Goal: Information Seeking & Learning: Check status

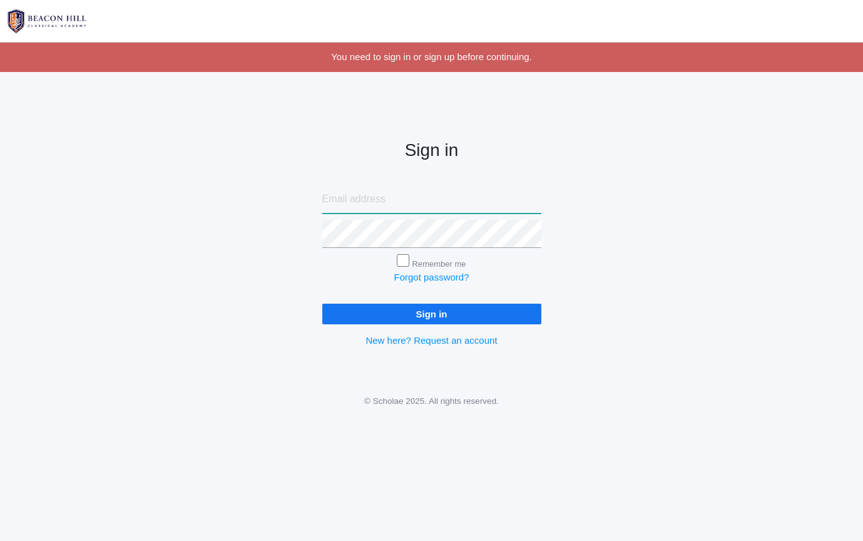
click at [354, 201] on input "email" at bounding box center [431, 199] width 219 height 28
type input "bradley.r.zeller@gmail.com"
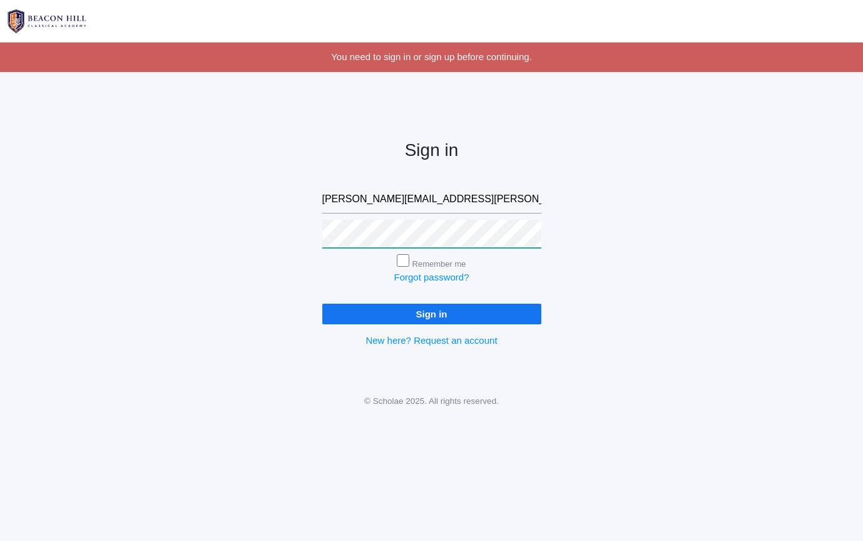
click at [431, 311] on input "Sign in" at bounding box center [431, 313] width 219 height 21
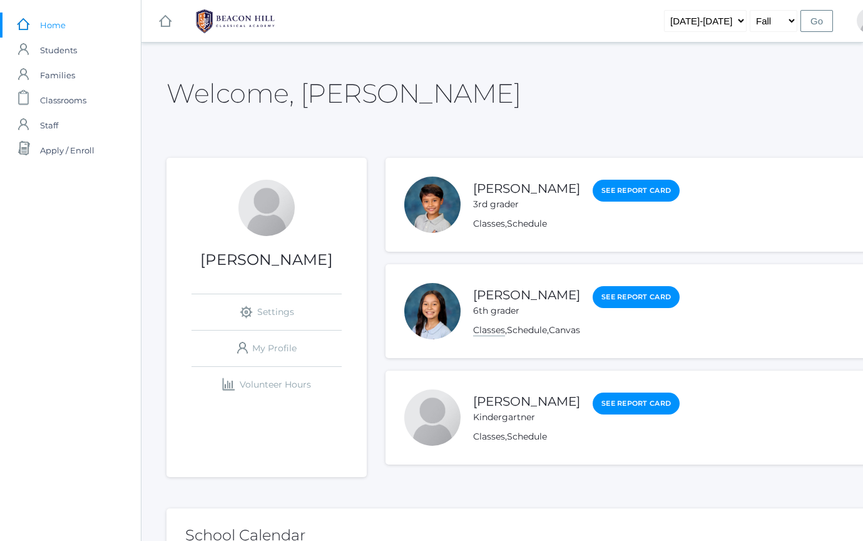
click at [487, 329] on link "Classes" at bounding box center [489, 330] width 32 height 12
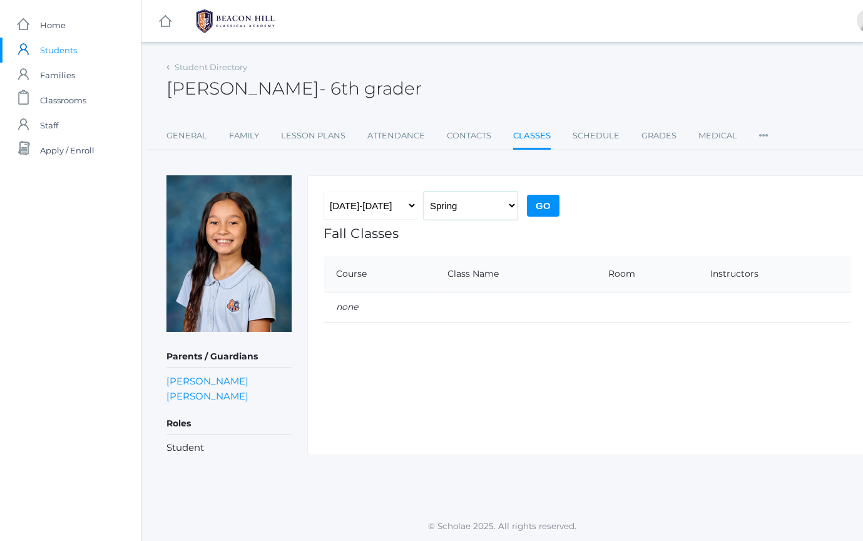
select select "1"
click at [546, 207] on input "Go" at bounding box center [543, 206] width 33 height 22
click at [78, 22] on link "icons/ui/navigation/home Created with Sketch. Home" at bounding box center [70, 25] width 141 height 25
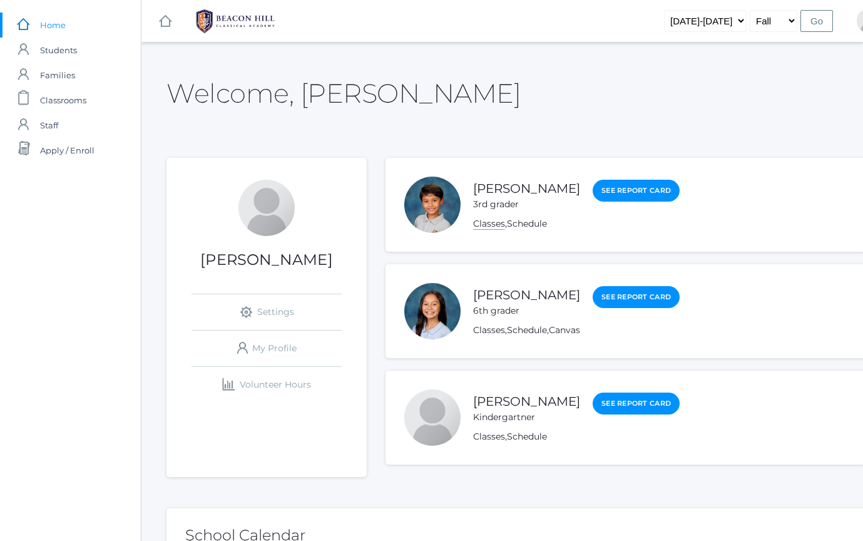
click at [486, 226] on link "Classes" at bounding box center [489, 224] width 32 height 12
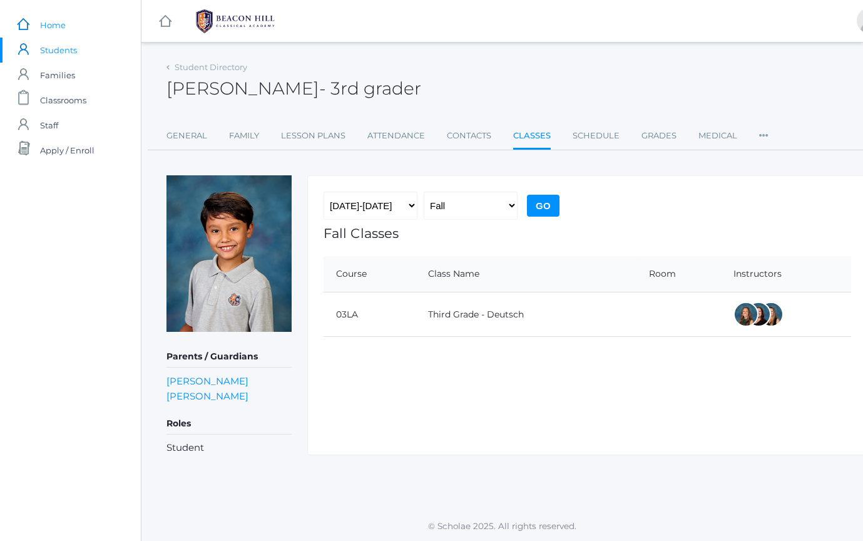
click at [61, 29] on span "Home" at bounding box center [53, 25] width 26 height 25
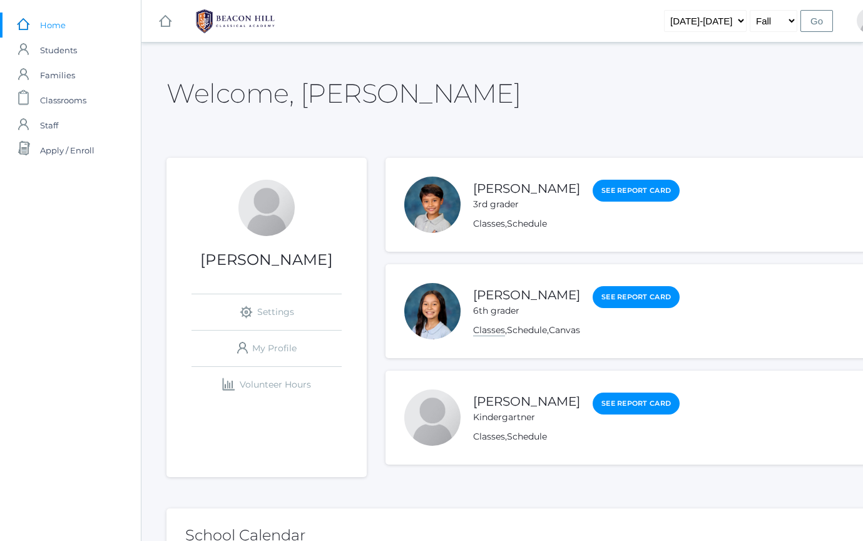
click at [495, 333] on link "Classes" at bounding box center [489, 330] width 32 height 12
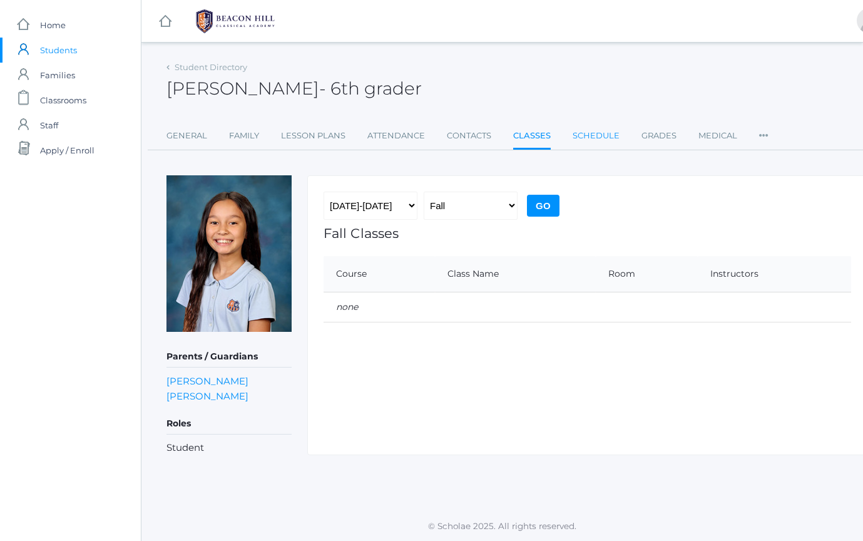
click at [589, 134] on link "Schedule" at bounding box center [595, 135] width 47 height 25
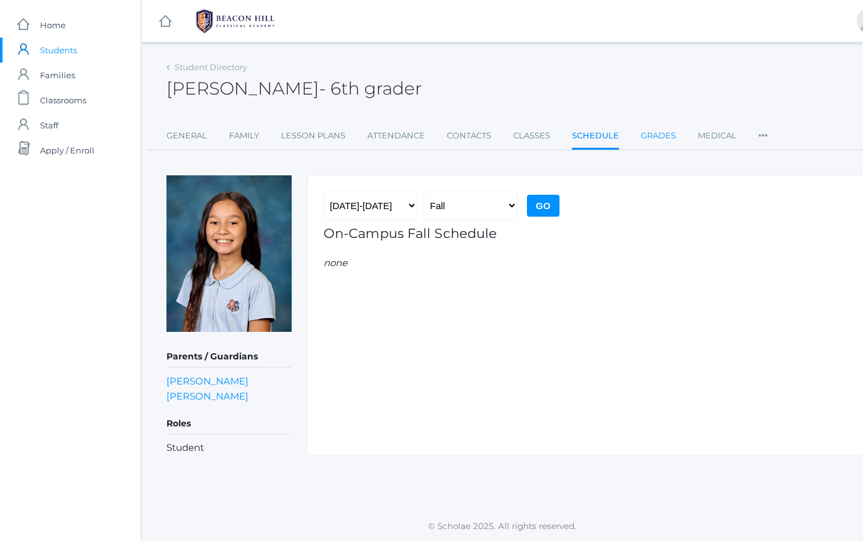
click at [641, 134] on link "Grades" at bounding box center [658, 135] width 35 height 25
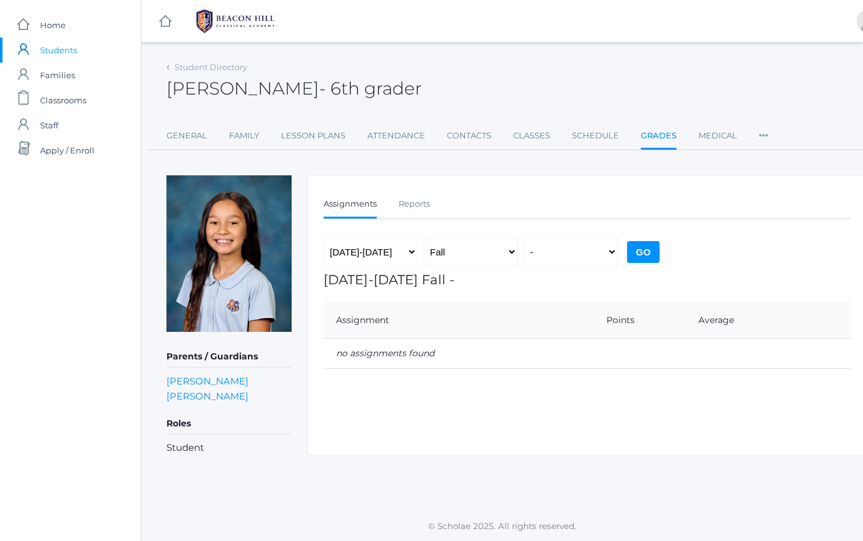
click at [491, 133] on ul "General Family Lesson Plans Attendance Contacts Classes Schedule Grades Medical…" at bounding box center [516, 136] width 701 height 27
click at [504, 137] on ul "General Family Lesson Plans Attendance Contacts Classes Schedule Grades Medical…" at bounding box center [516, 136] width 701 height 27
click at [520, 133] on link "Classes" at bounding box center [531, 135] width 37 height 25
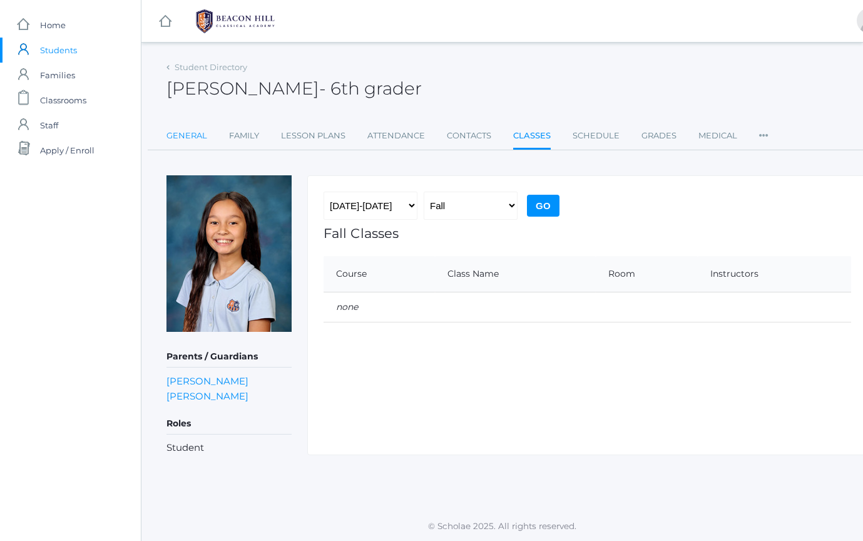
click at [185, 133] on link "General" at bounding box center [186, 135] width 41 height 25
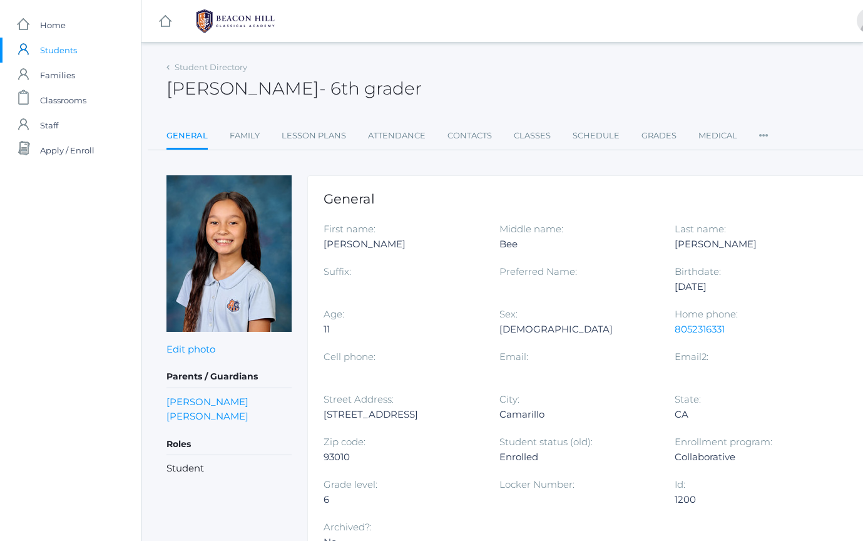
click at [166, 26] on rect at bounding box center [165, 21] width 15 height 15
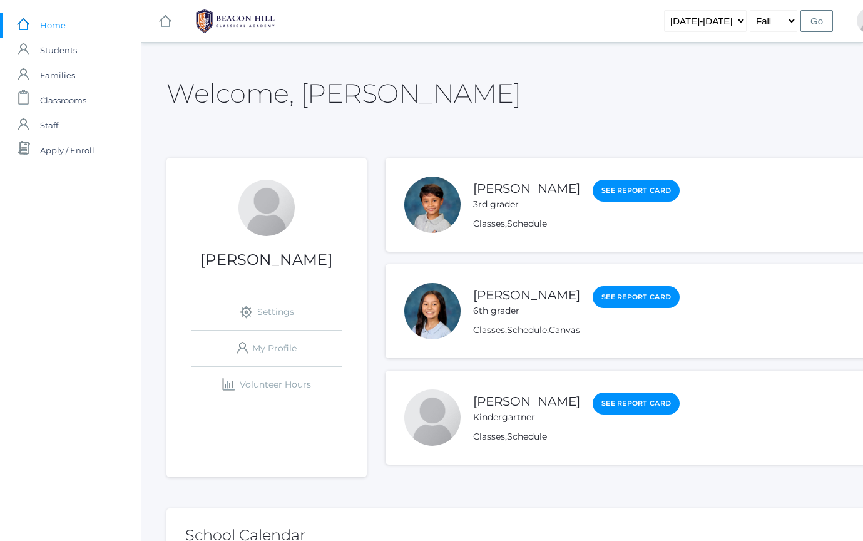
click at [569, 334] on link "Canvas" at bounding box center [564, 330] width 31 height 12
